Goal: Transaction & Acquisition: Subscribe to service/newsletter

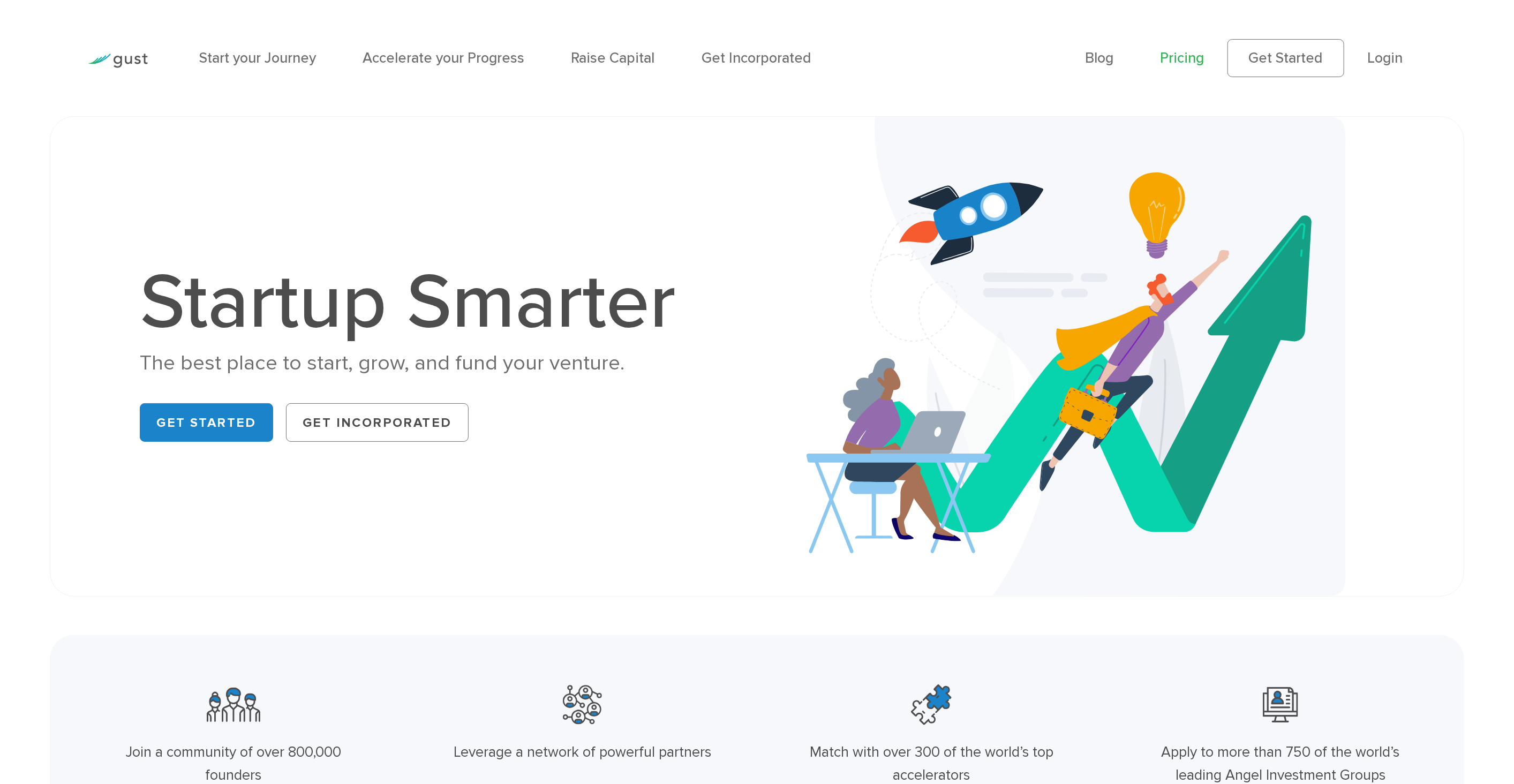
click at [1191, 57] on link "Pricing" at bounding box center [1182, 58] width 44 height 17
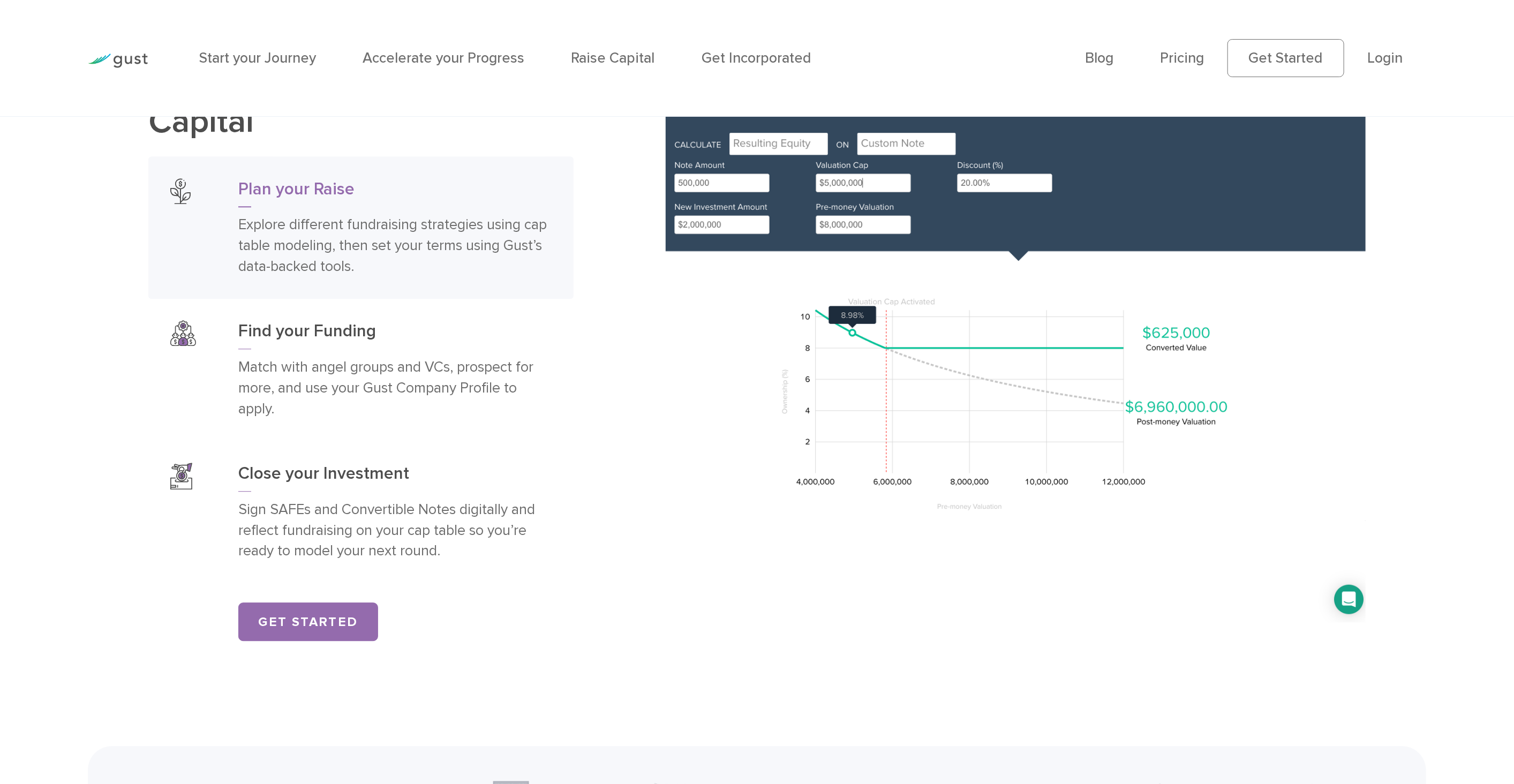
scroll to position [2618, 0]
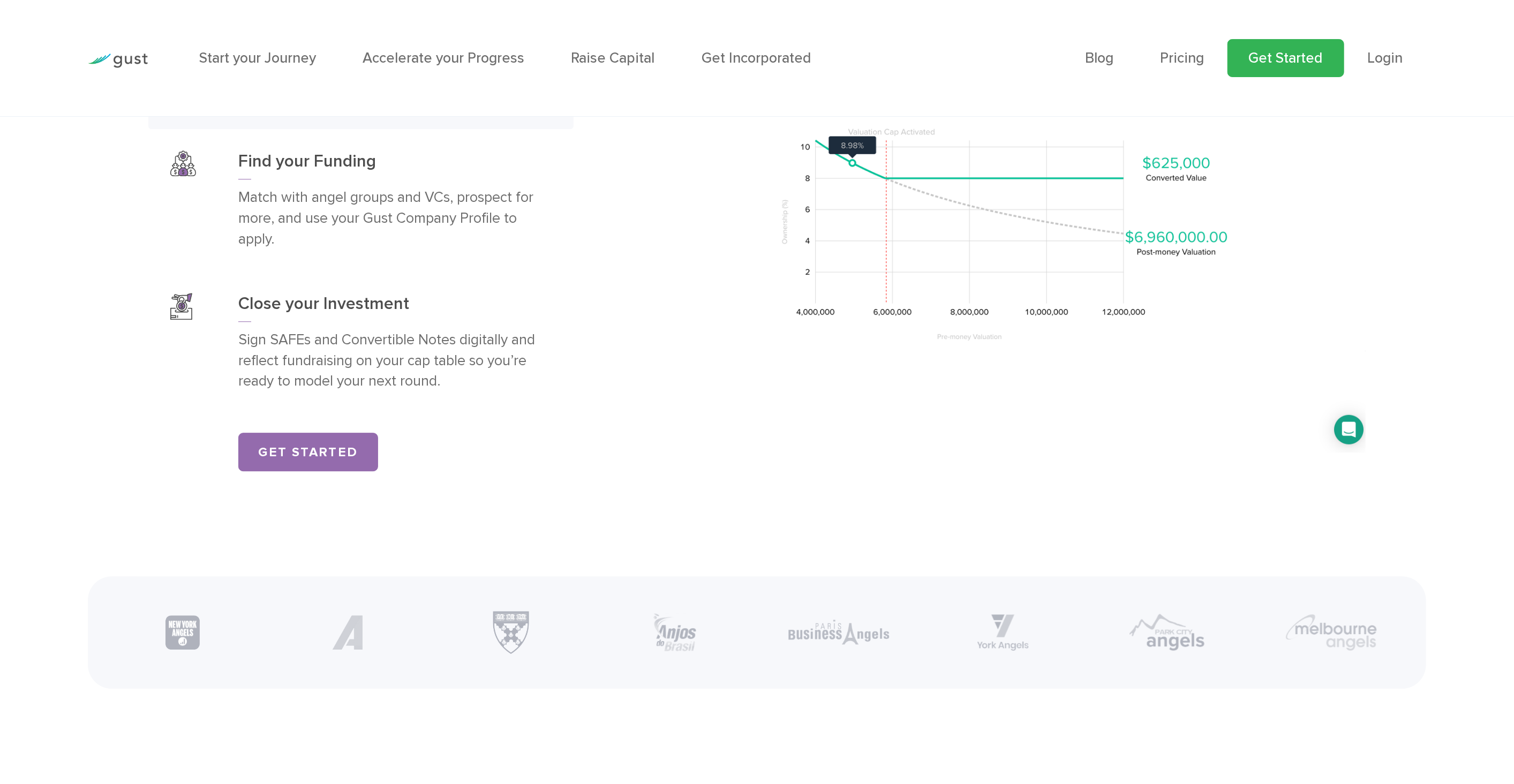
click at [1255, 71] on link "Get Started" at bounding box center [1286, 58] width 117 height 38
click at [1174, 62] on link "Pricing" at bounding box center [1182, 58] width 44 height 17
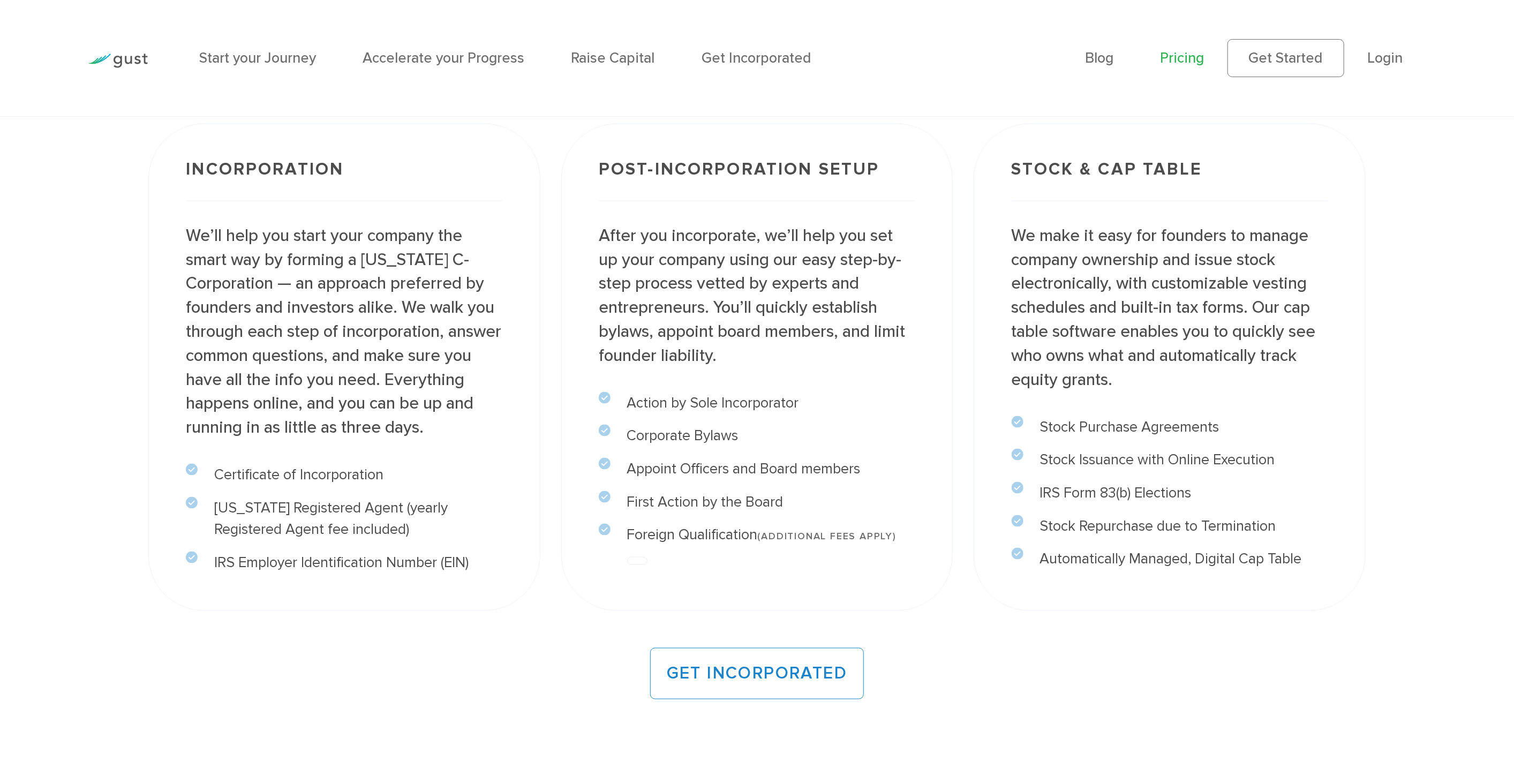
drag, startPoint x: 1127, startPoint y: 130, endPoint x: 1037, endPoint y: 152, distance: 92.6
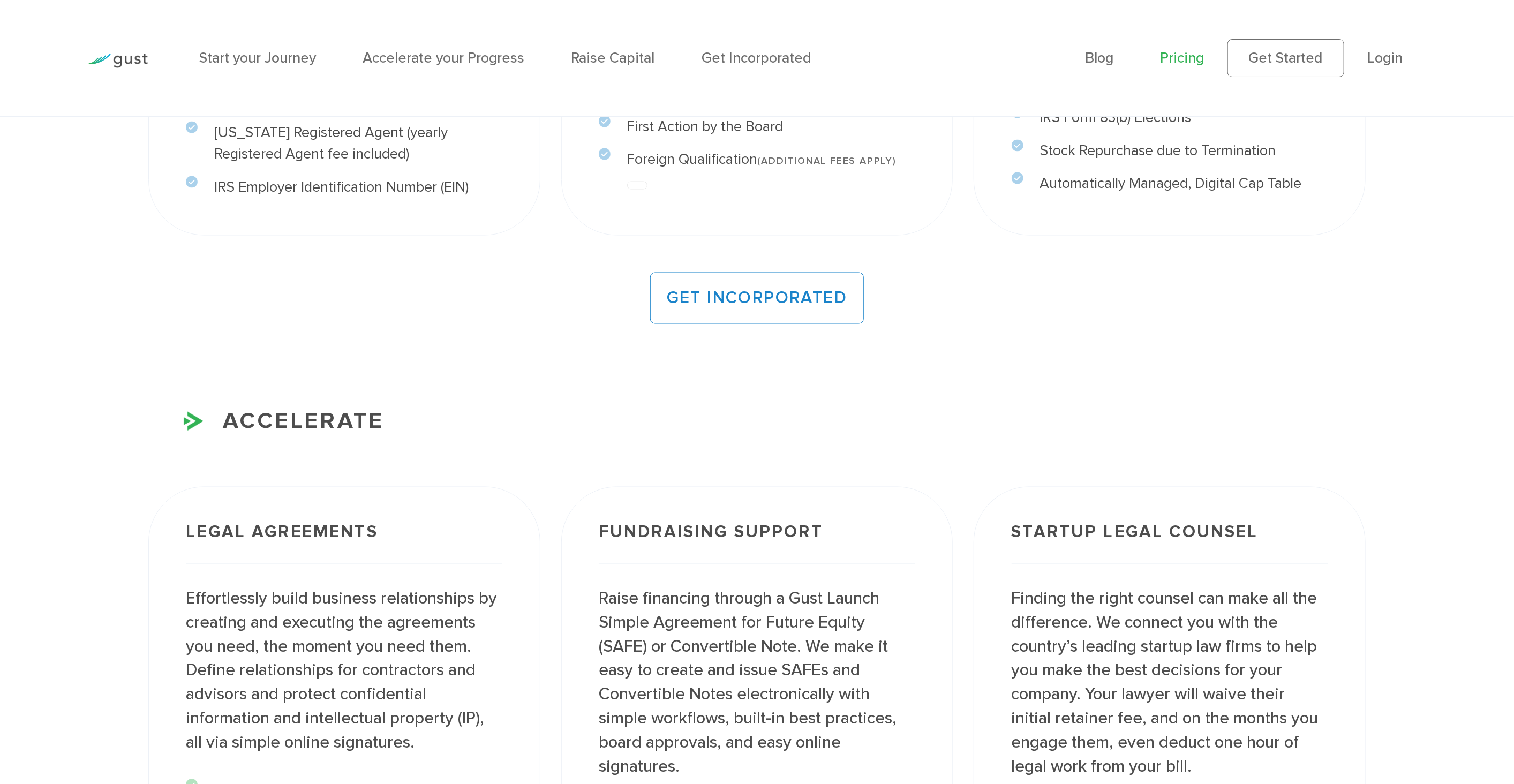
scroll to position [1868, 0]
